Goal: Navigation & Orientation: Find specific page/section

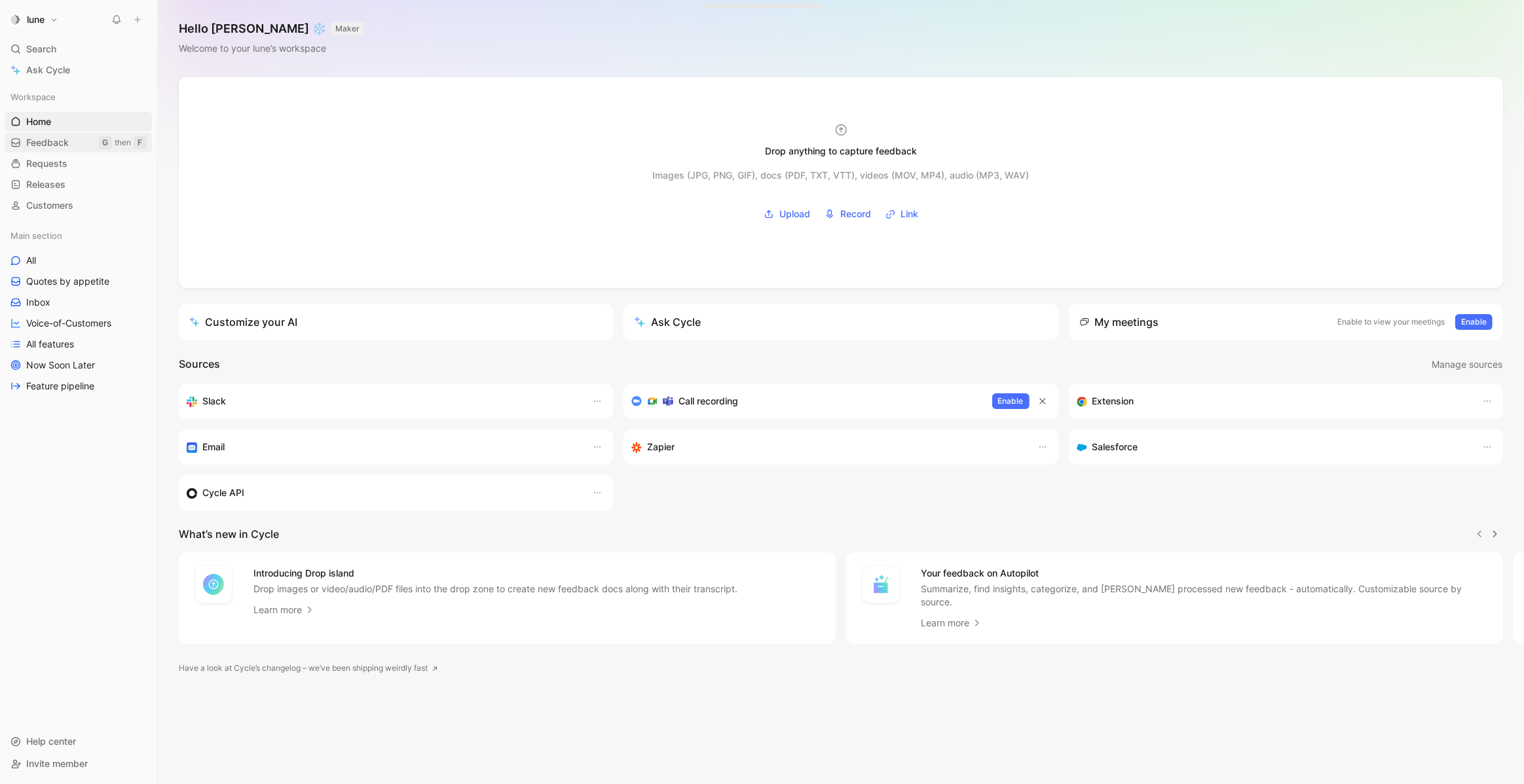
click at [62, 142] on span "Feedback" at bounding box center [47, 142] width 42 height 13
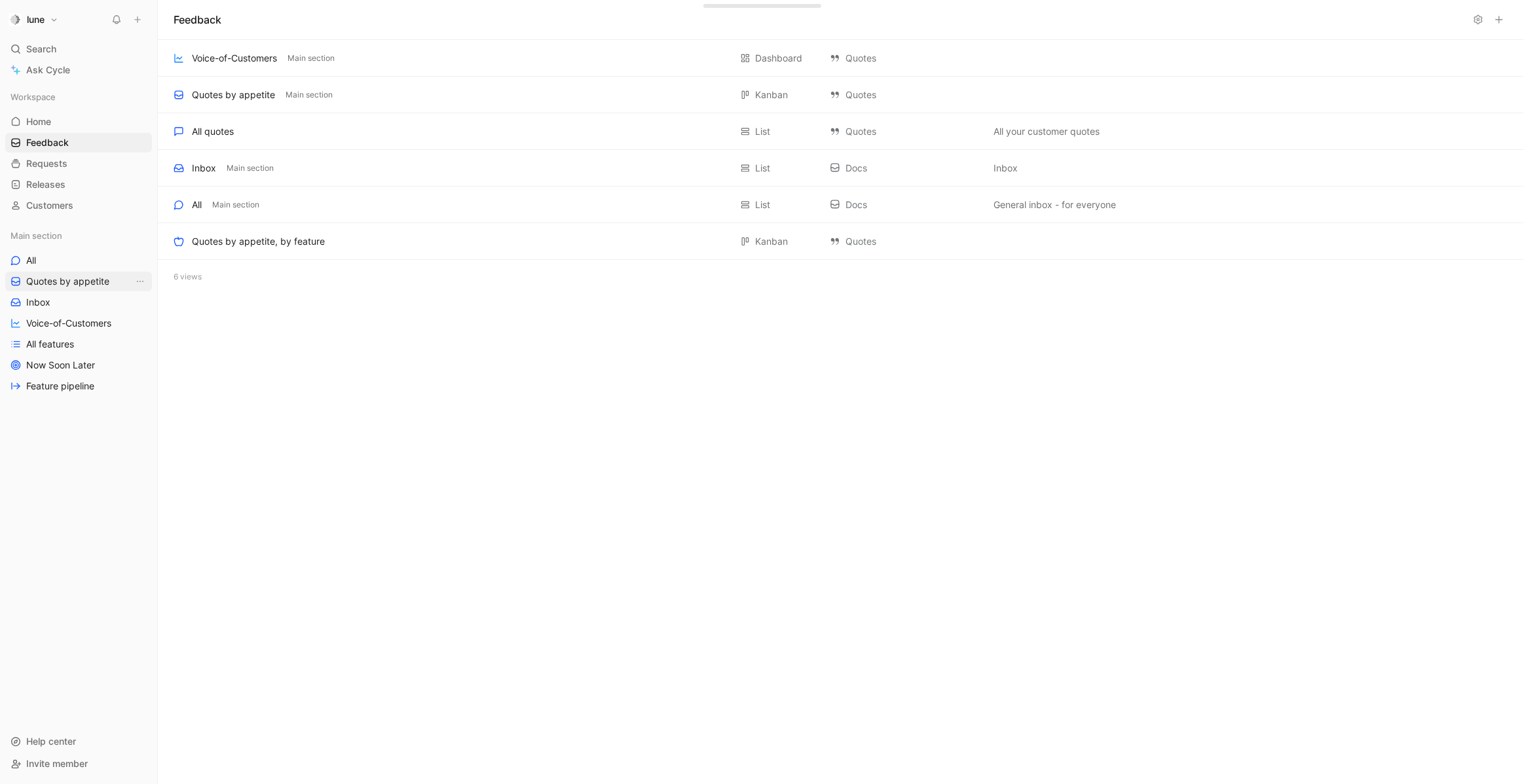
click at [72, 289] on link "Quotes by appetite" at bounding box center [79, 281] width 147 height 20
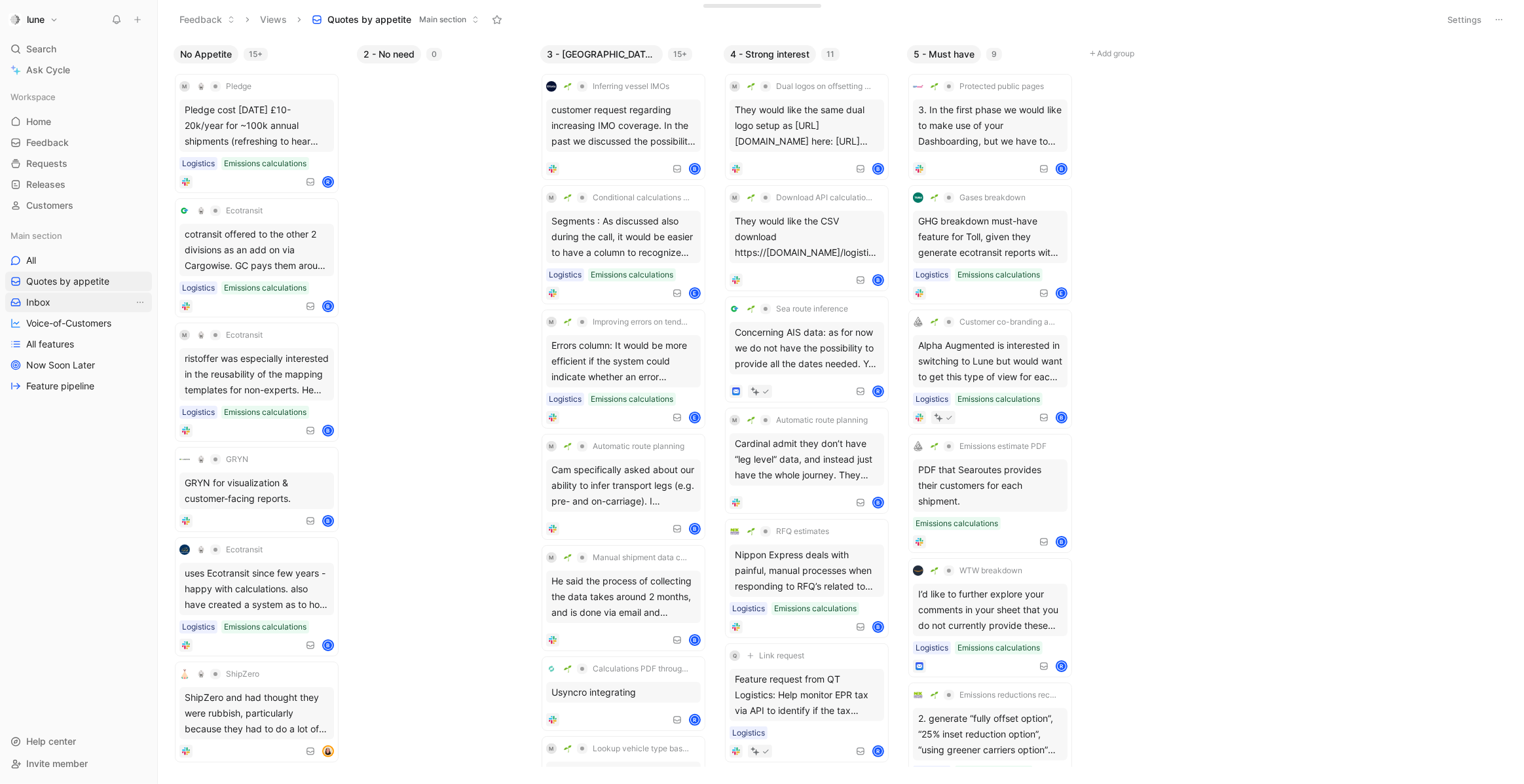
click at [49, 303] on span "Inbox" at bounding box center [38, 302] width 24 height 13
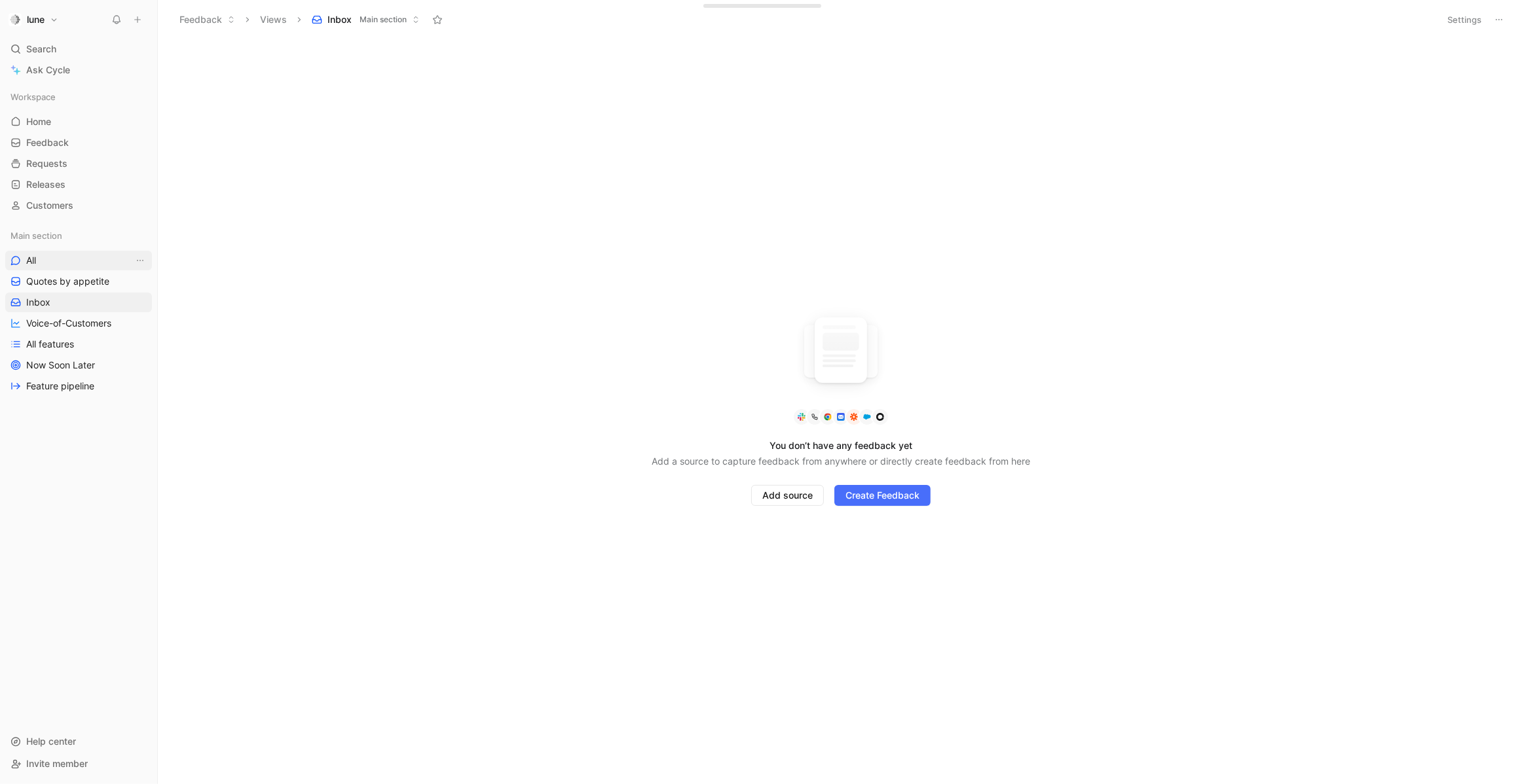
click at [53, 262] on link "All" at bounding box center [79, 260] width 147 height 20
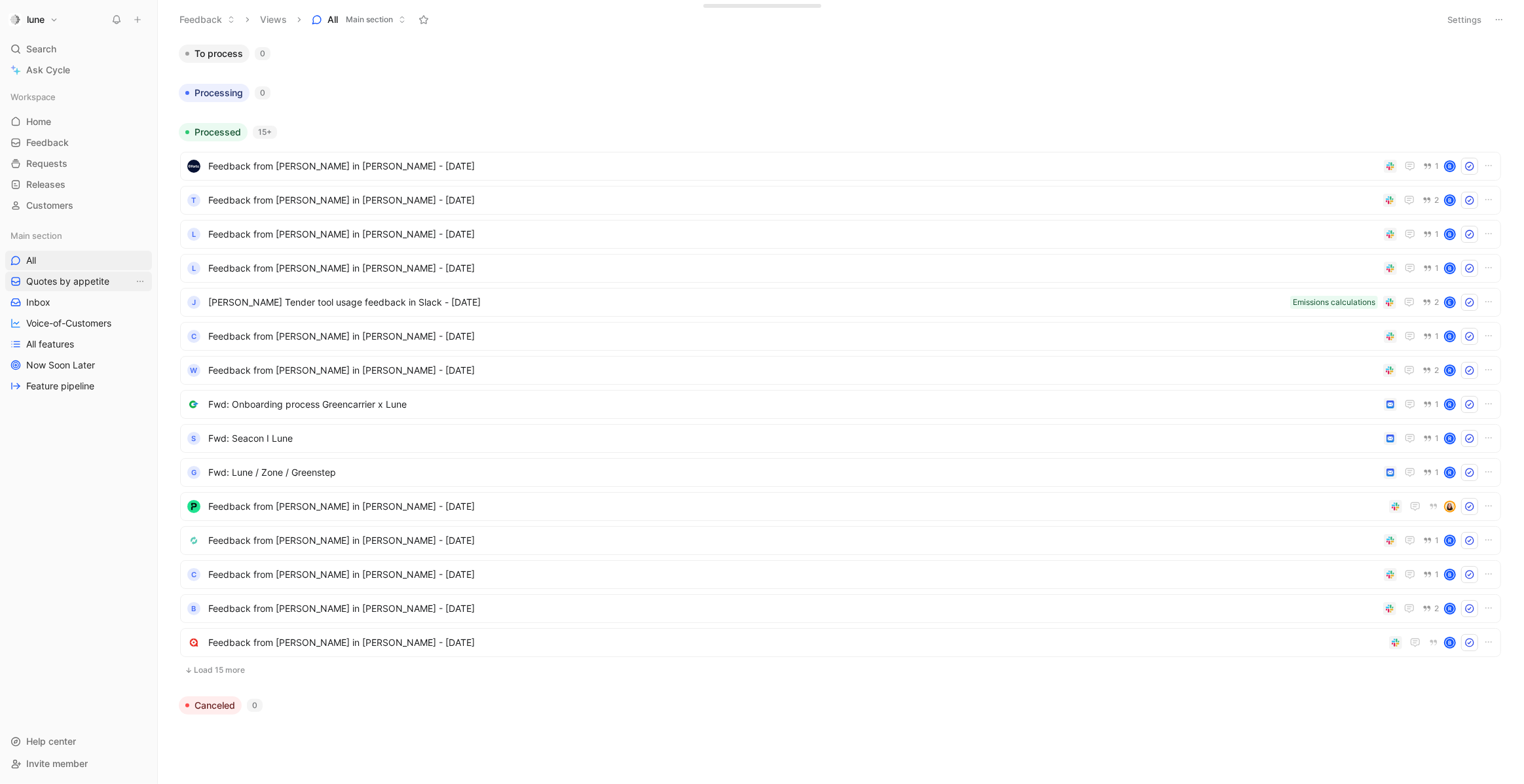
click at [68, 283] on span "Quotes by appetite" at bounding box center [67, 281] width 83 height 13
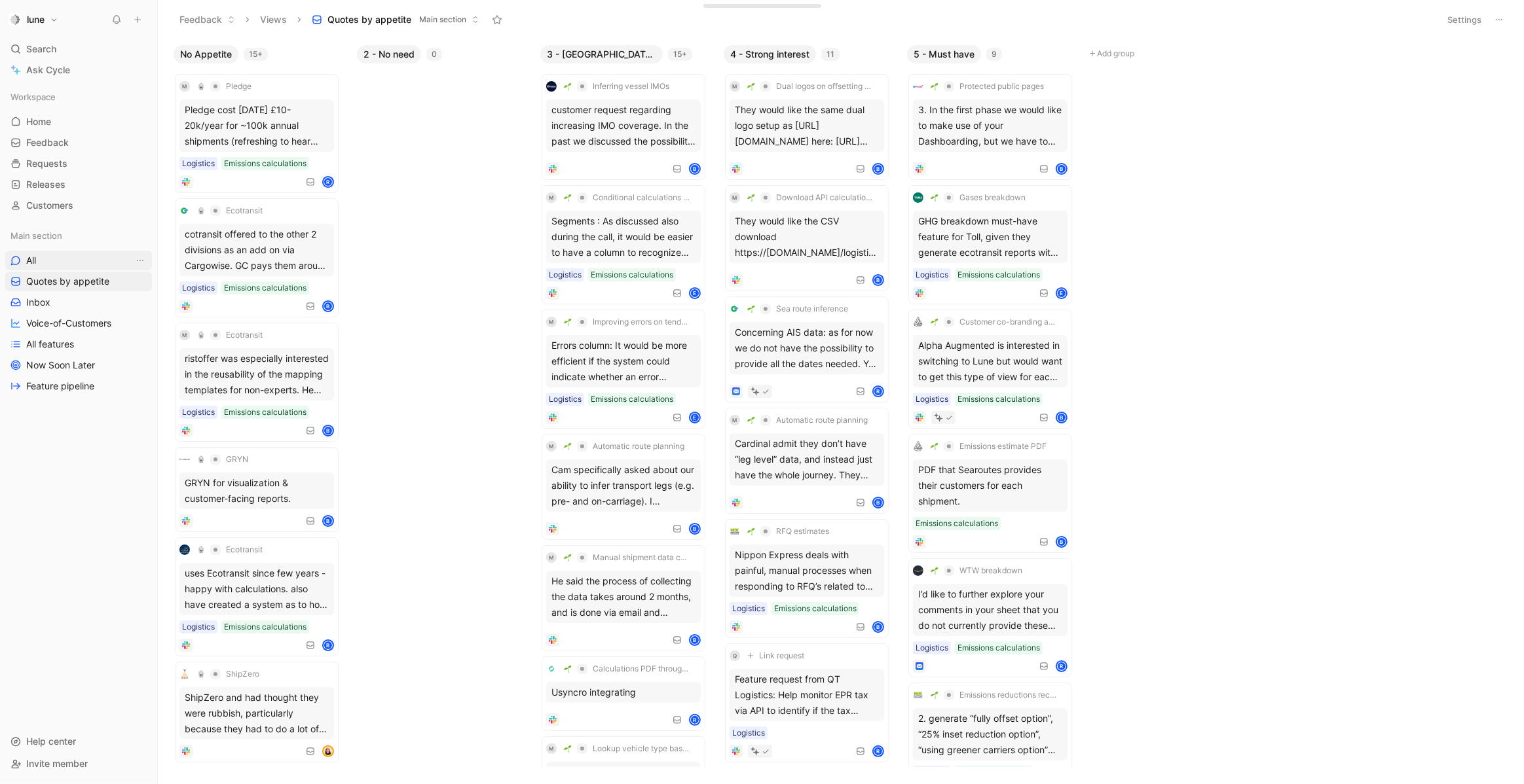
click at [77, 260] on link "All" at bounding box center [79, 260] width 147 height 20
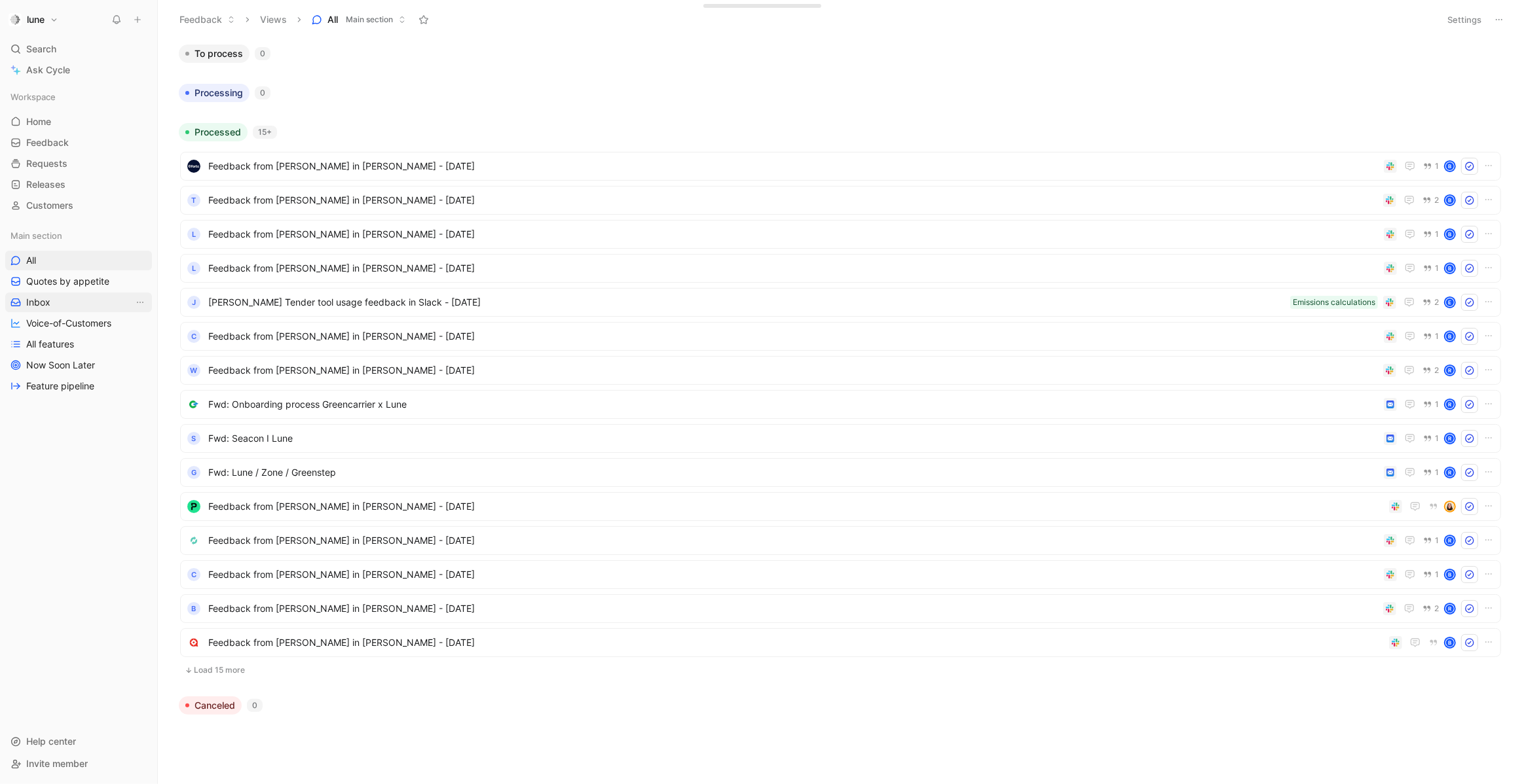
click at [79, 298] on link "Inbox" at bounding box center [79, 302] width 147 height 20
